Goal: Navigation & Orientation: Find specific page/section

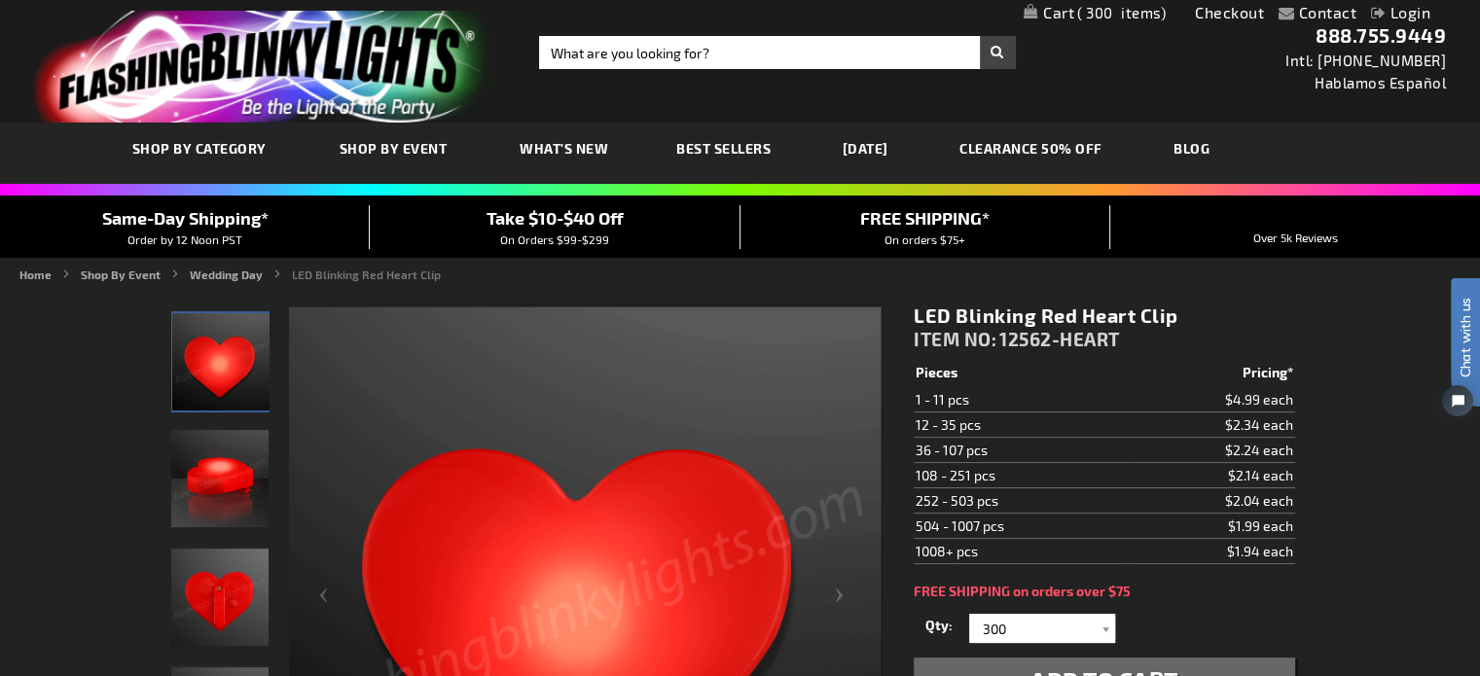
click at [903, 143] on link "[DATE]" at bounding box center [865, 148] width 75 height 65
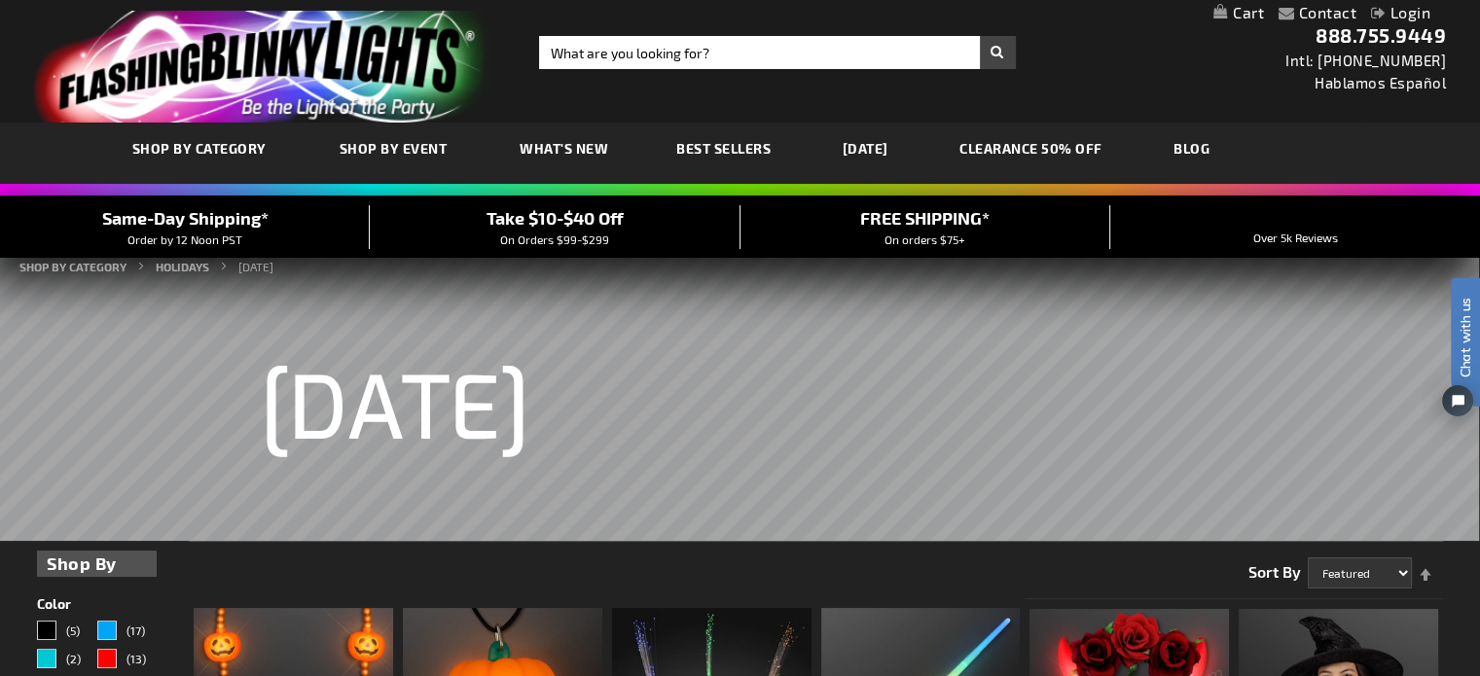
click at [1104, 153] on link "CLEARANCE 50% OFF" at bounding box center [1031, 148] width 172 height 65
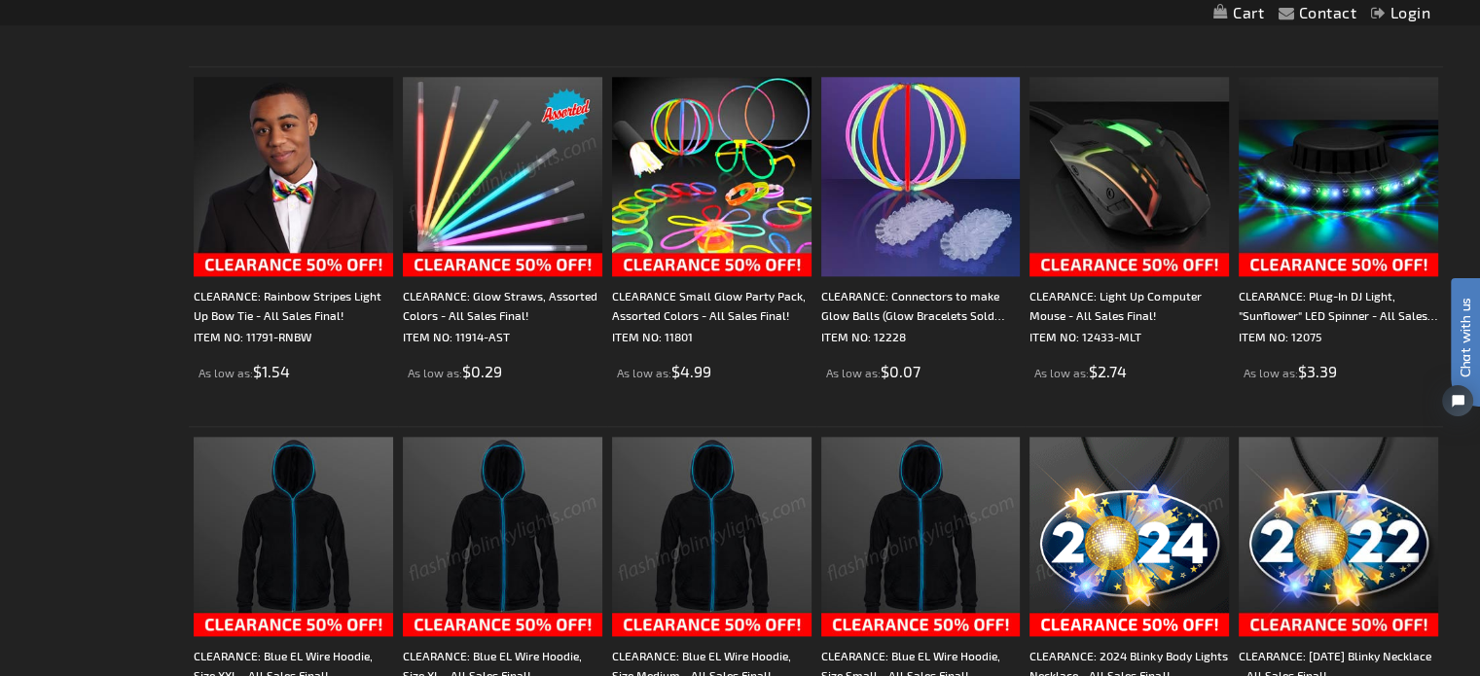
scroll to position [2238, 0]
